Goal: Task Accomplishment & Management: Manage account settings

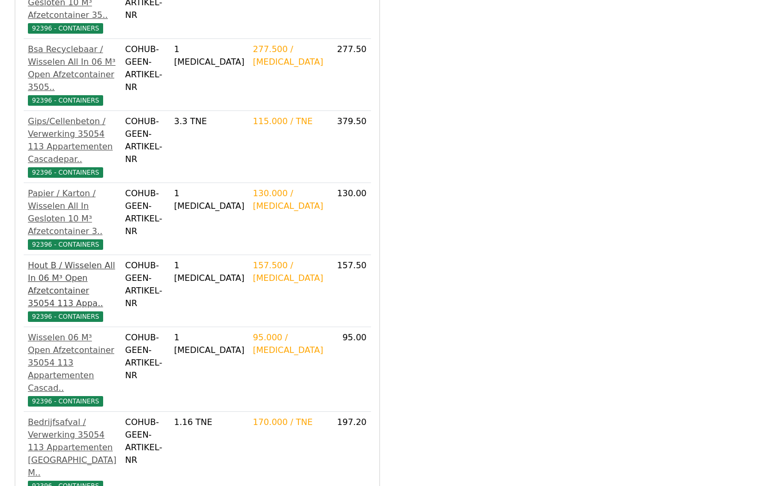
scroll to position [454, 0]
